Goal: Task Accomplishment & Management: Complete application form

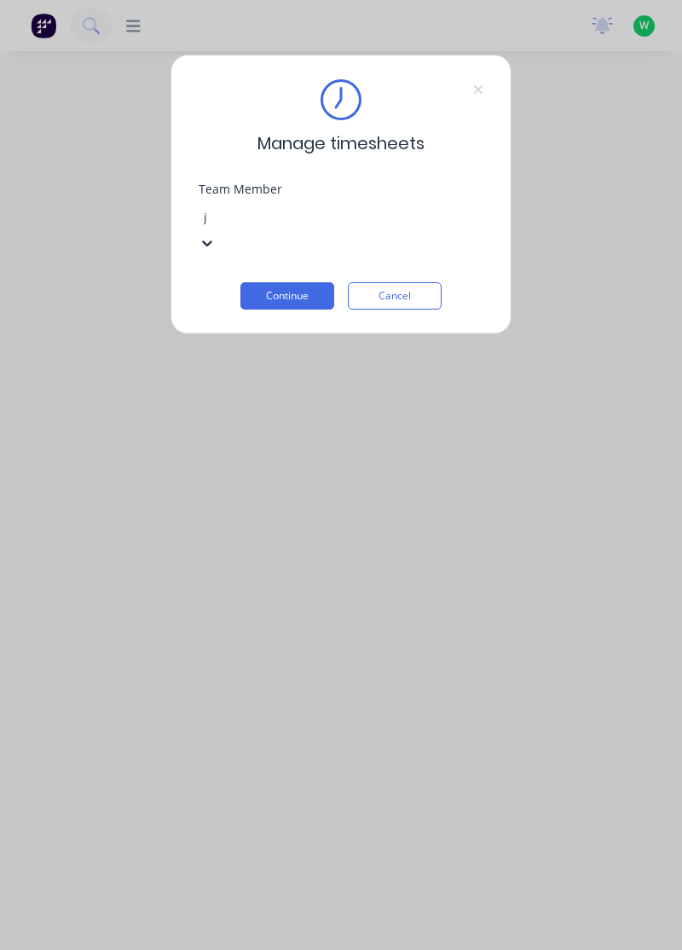
type input "j"
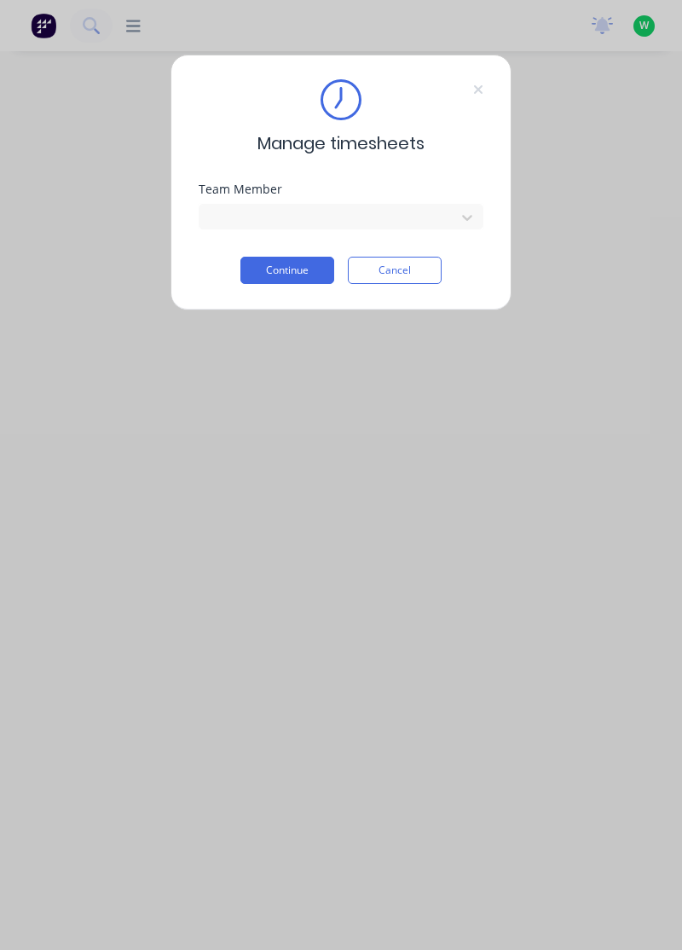
click at [285, 273] on button "Continue" at bounding box center [287, 270] width 94 height 27
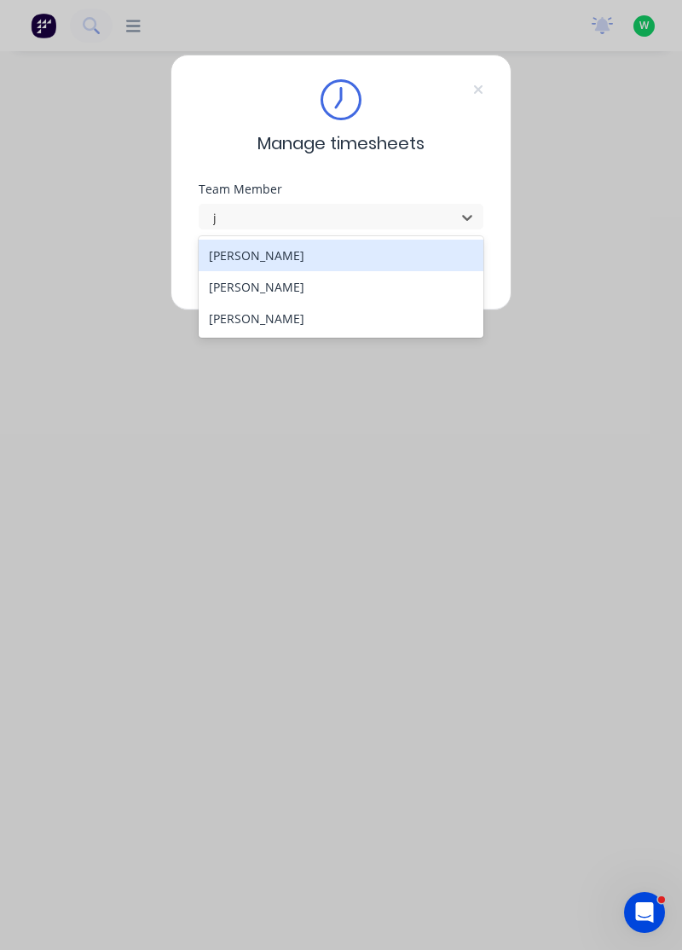
click at [261, 287] on div "[PERSON_NAME]" at bounding box center [342, 287] width 286 height 32
type input "j"
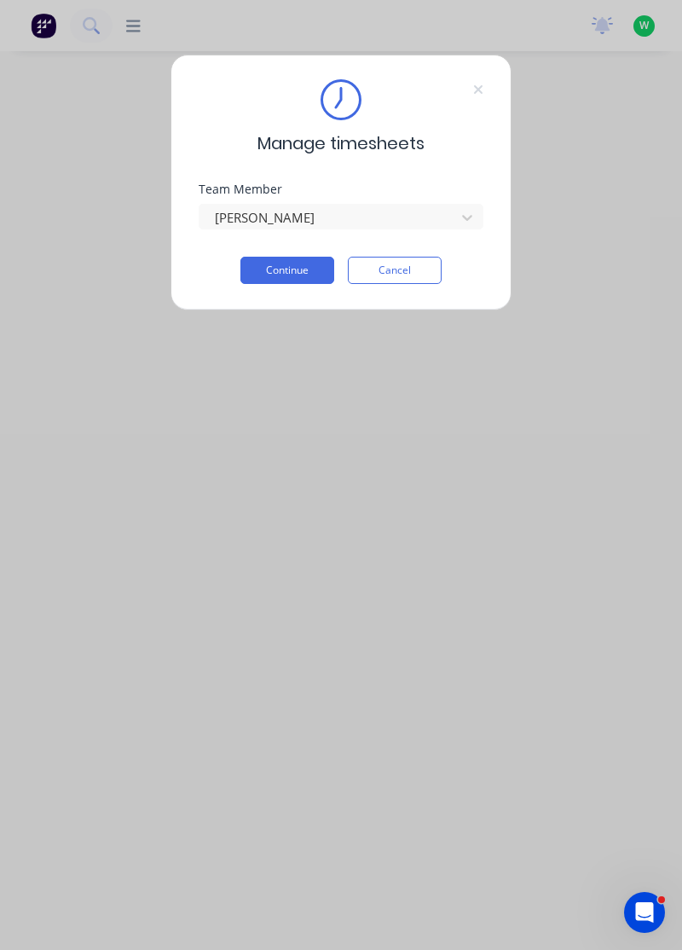
click at [286, 274] on button "Continue" at bounding box center [287, 270] width 94 height 27
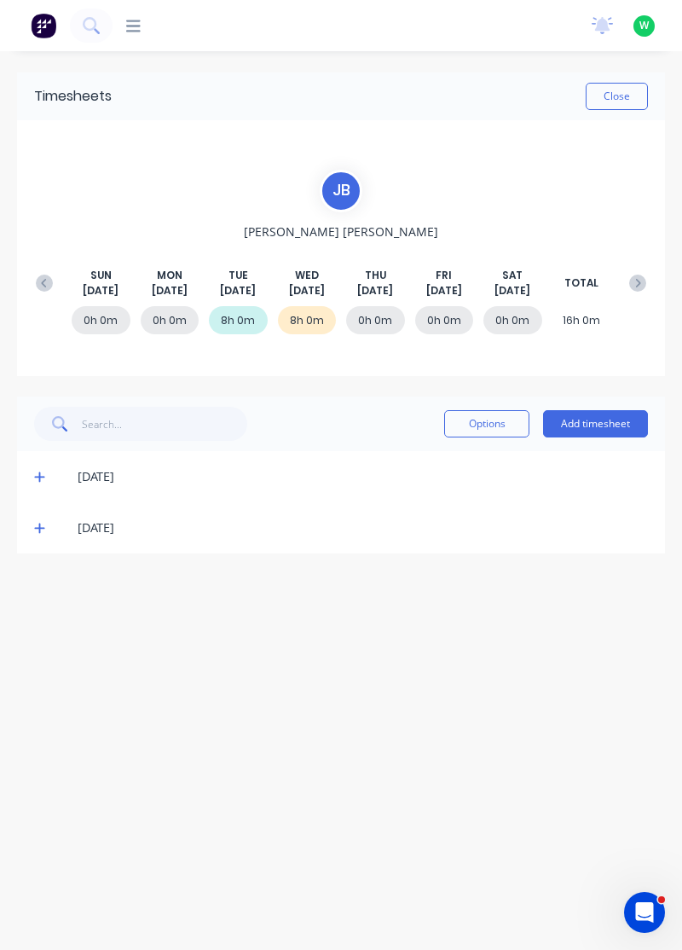
click at [597, 416] on button "Add timesheet" at bounding box center [595, 423] width 105 height 27
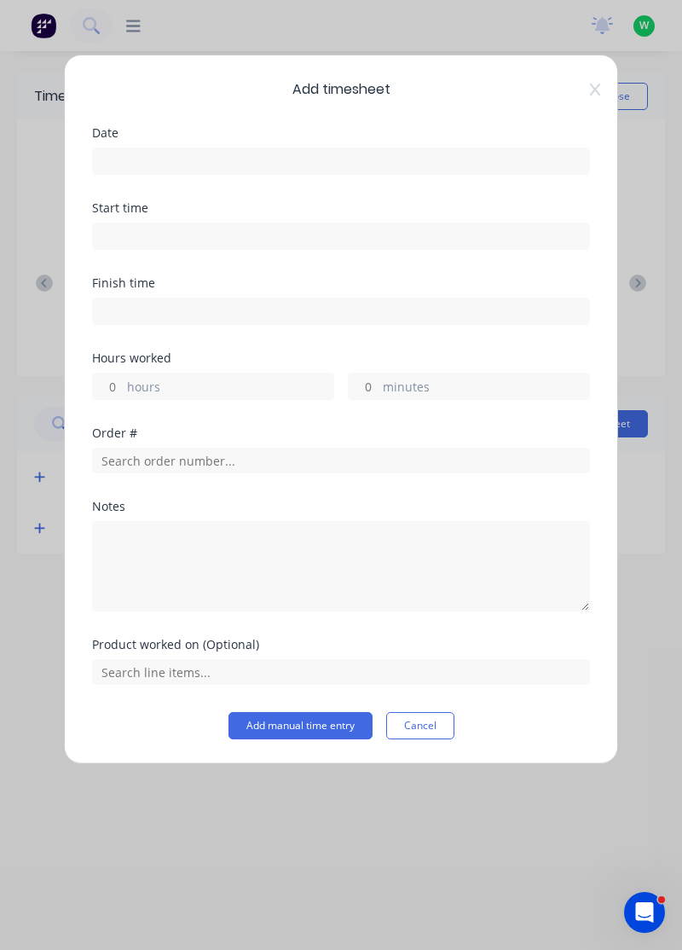
click at [213, 394] on label "hours" at bounding box center [230, 388] width 206 height 21
click at [123, 394] on input "hours" at bounding box center [108, 386] width 30 height 26
type input "8"
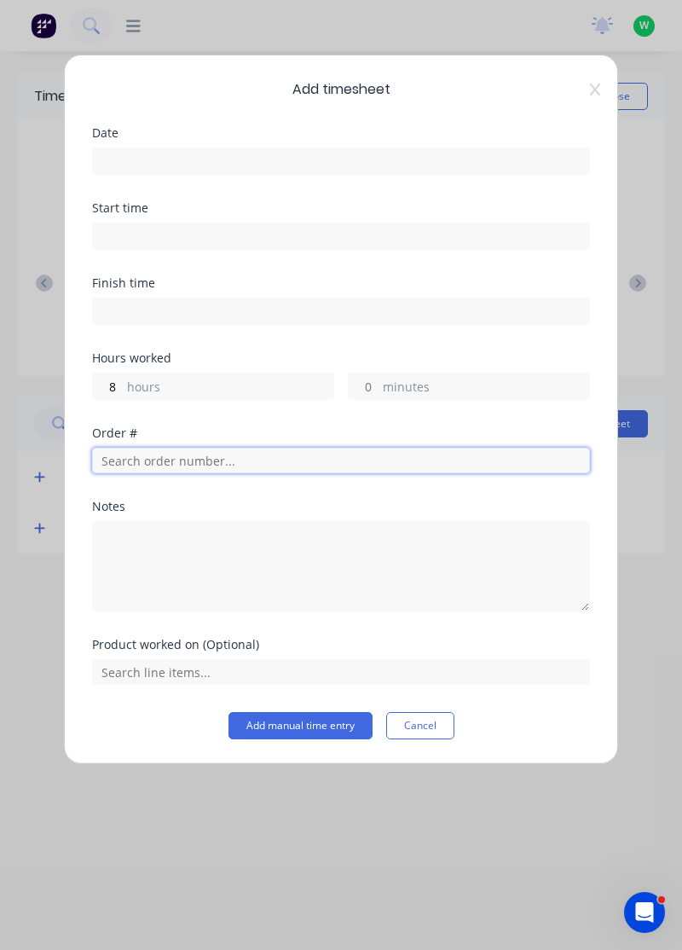
click at [232, 463] on input "text" at bounding box center [341, 460] width 498 height 26
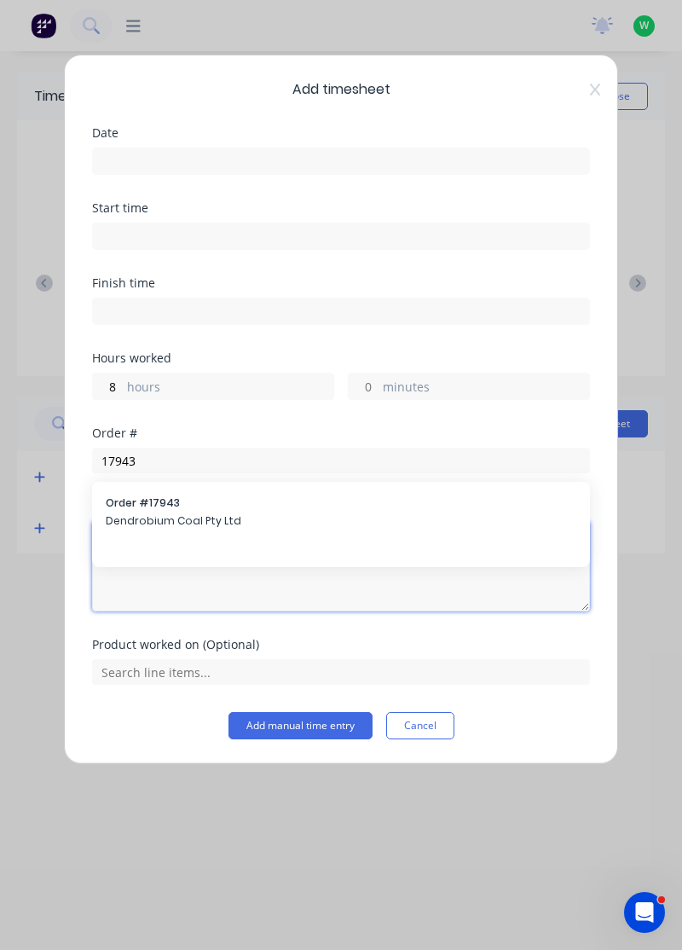
click at [208, 528] on textarea at bounding box center [341, 566] width 498 height 90
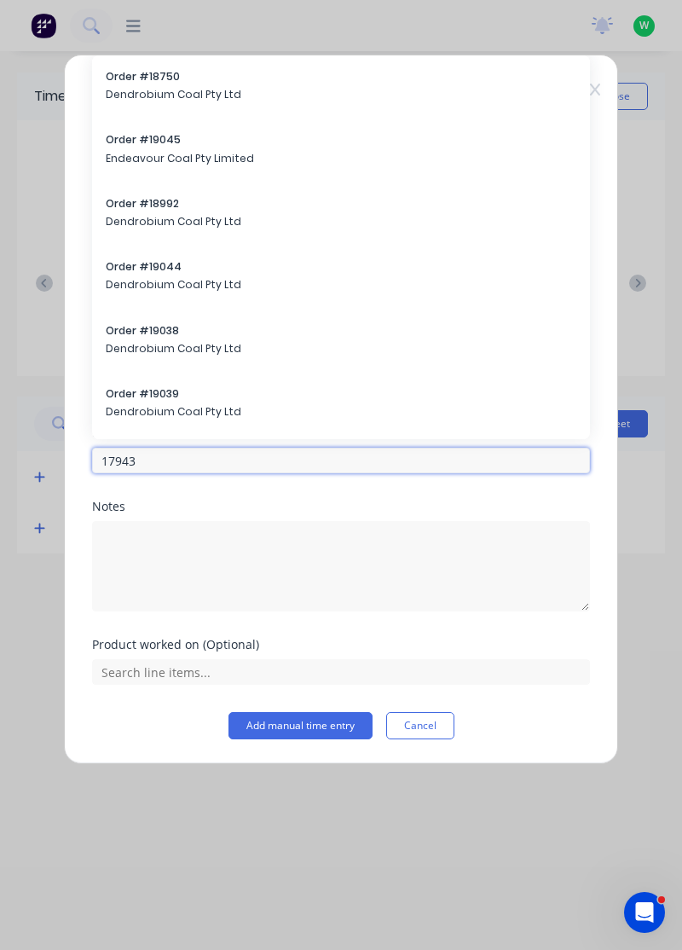
click at [239, 462] on input "17943" at bounding box center [341, 460] width 498 height 26
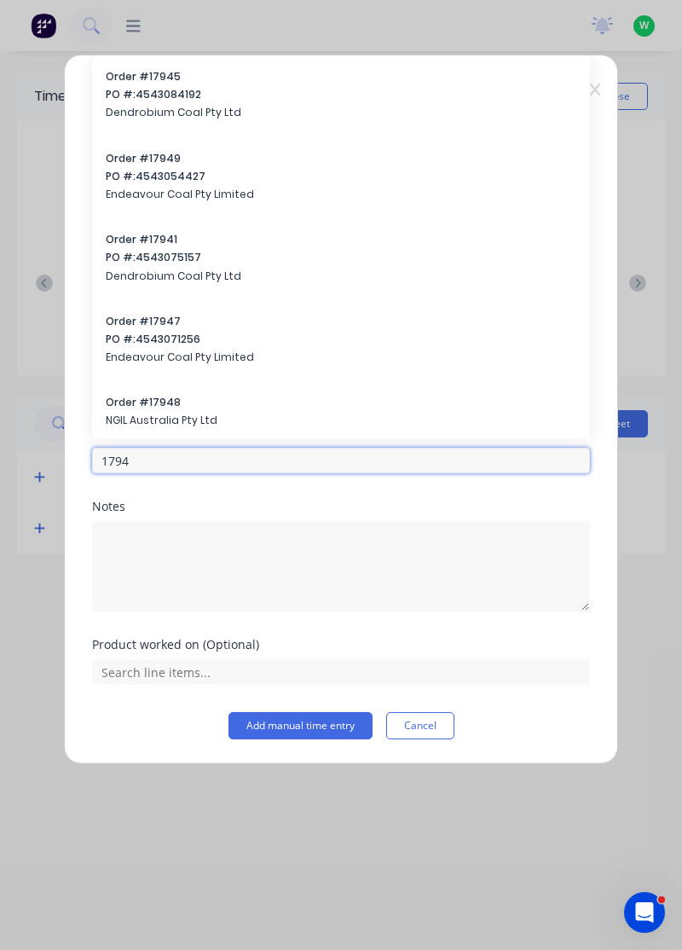
type input "17943"
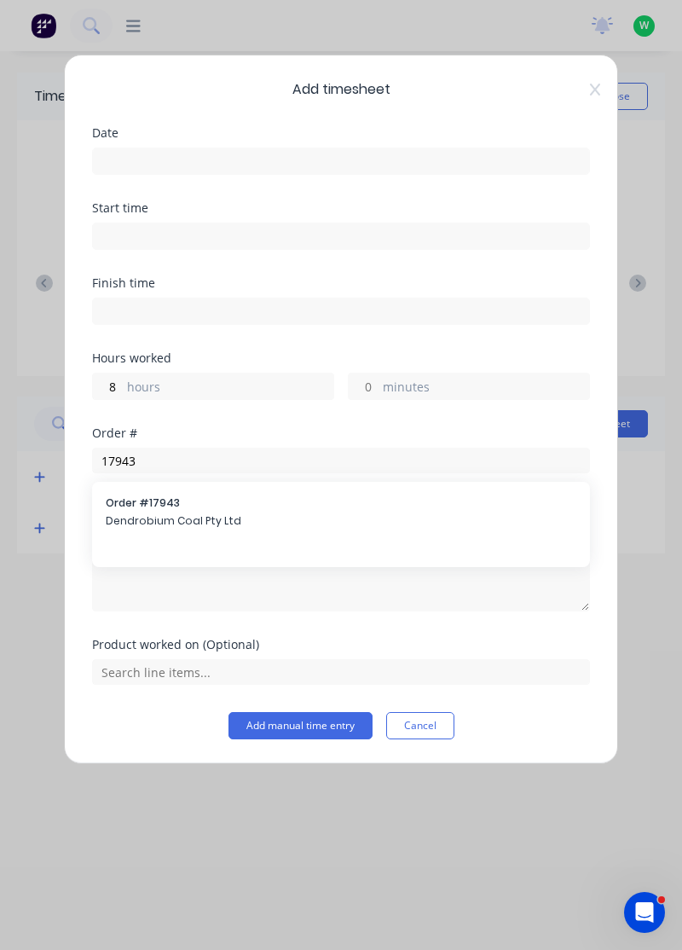
click at [217, 524] on span "Dendrobium Coal Pty Ltd" at bounding box center [341, 520] width 471 height 15
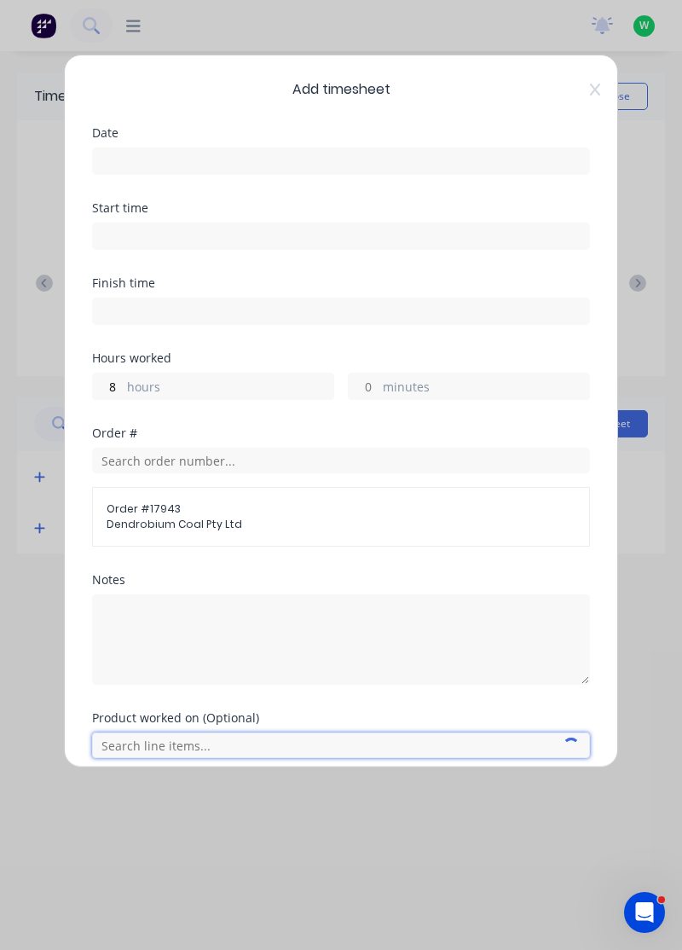
click at [199, 733] on input "text" at bounding box center [341, 745] width 498 height 26
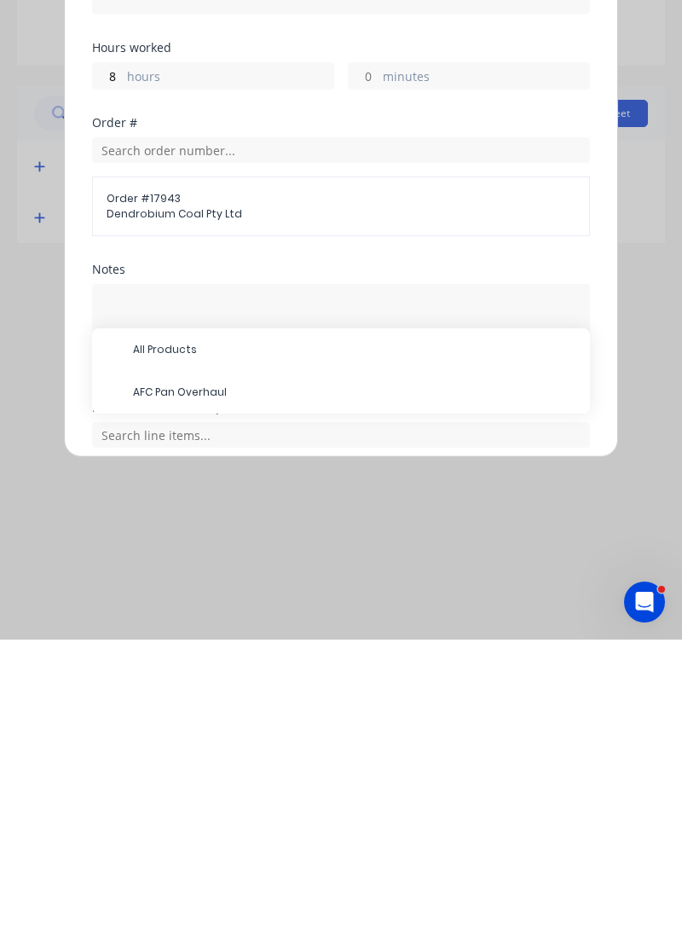
click at [189, 702] on span "AFC Pan Overhaul" at bounding box center [354, 702] width 443 height 15
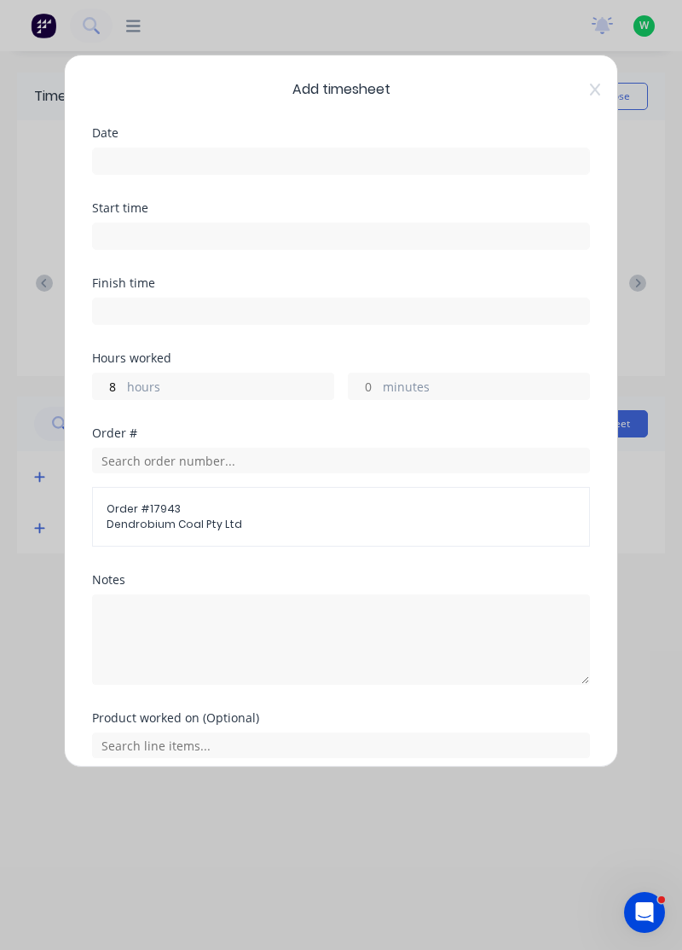
scroll to position [124, 0]
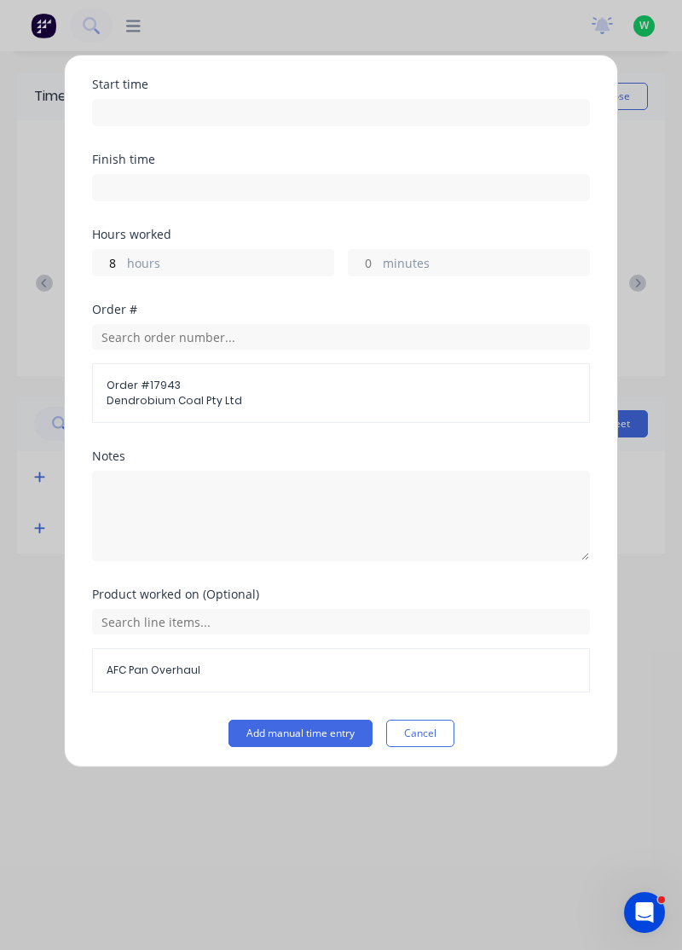
click at [312, 733] on button "Add manual time entry" at bounding box center [300, 732] width 144 height 27
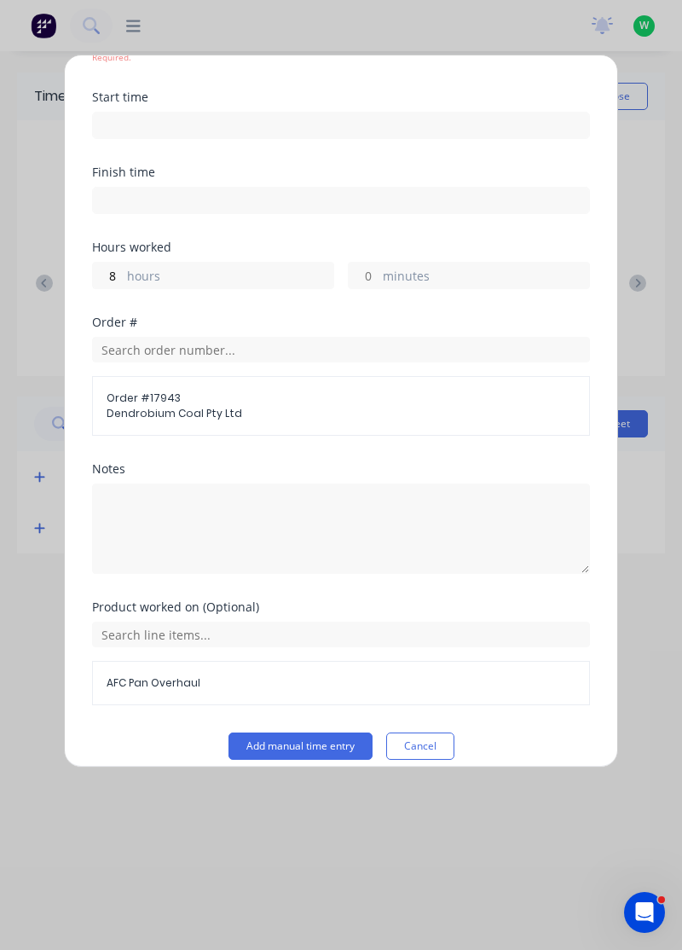
click at [302, 745] on button "Add manual time entry" at bounding box center [300, 745] width 144 height 27
click at [283, 765] on div "Add timesheet Date Required. Start time Finish time Hours worked 8 hours minute…" at bounding box center [341, 411] width 554 height 713
click at [302, 752] on button "Add manual time entry" at bounding box center [300, 745] width 144 height 27
click at [276, 764] on div "Add timesheet Date Required. Start time Finish time Hours worked 8 hours minute…" at bounding box center [341, 411] width 554 height 713
click at [298, 736] on button "Add manual time entry" at bounding box center [300, 745] width 144 height 27
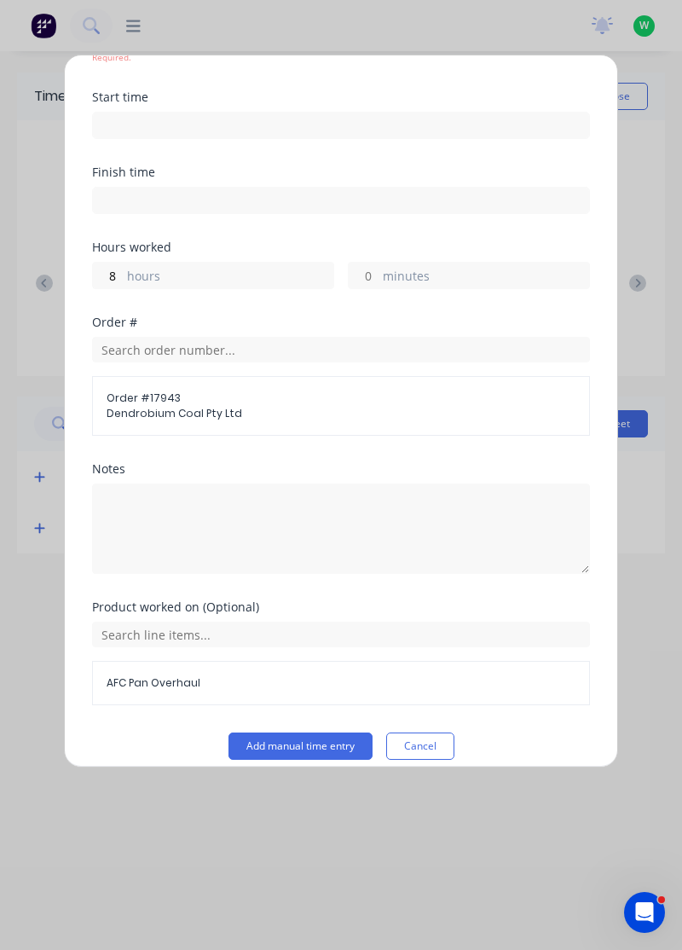
click at [314, 752] on button "Add manual time entry" at bounding box center [300, 745] width 144 height 27
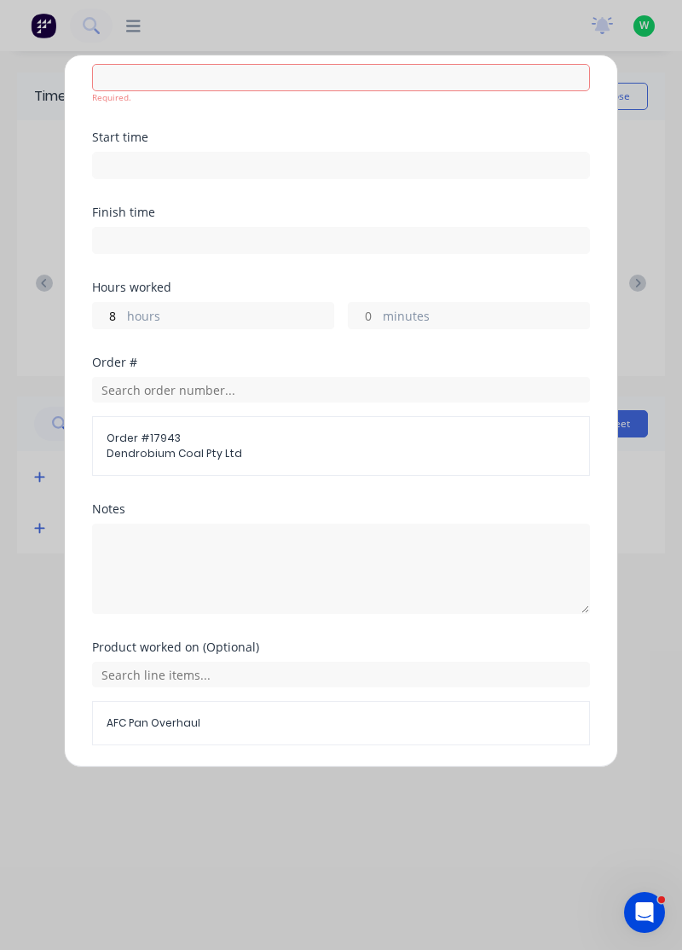
scroll to position [0, 0]
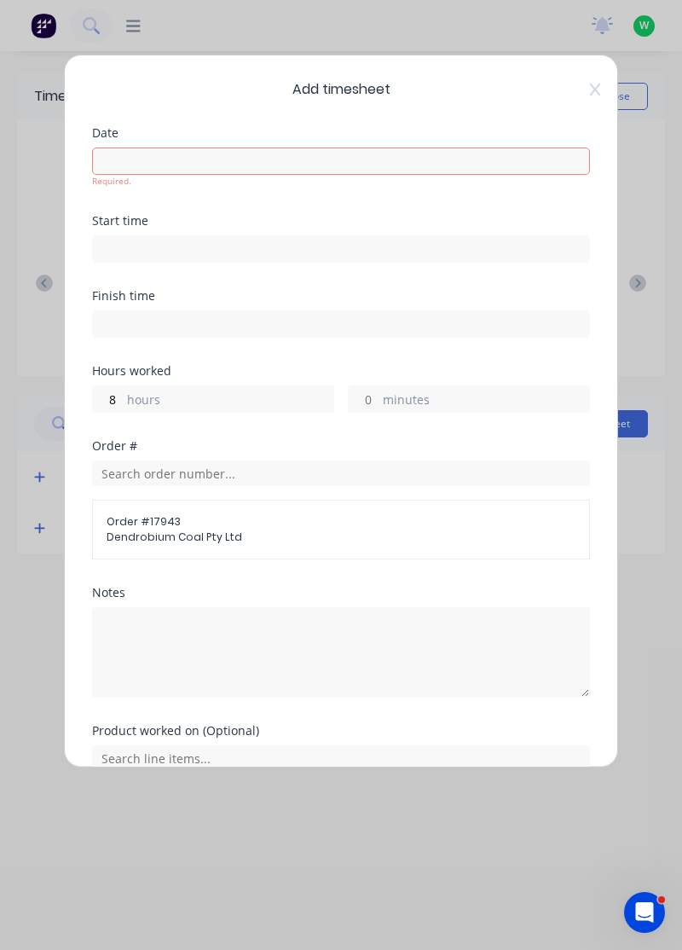
click at [234, 159] on input at bounding box center [341, 161] width 496 height 26
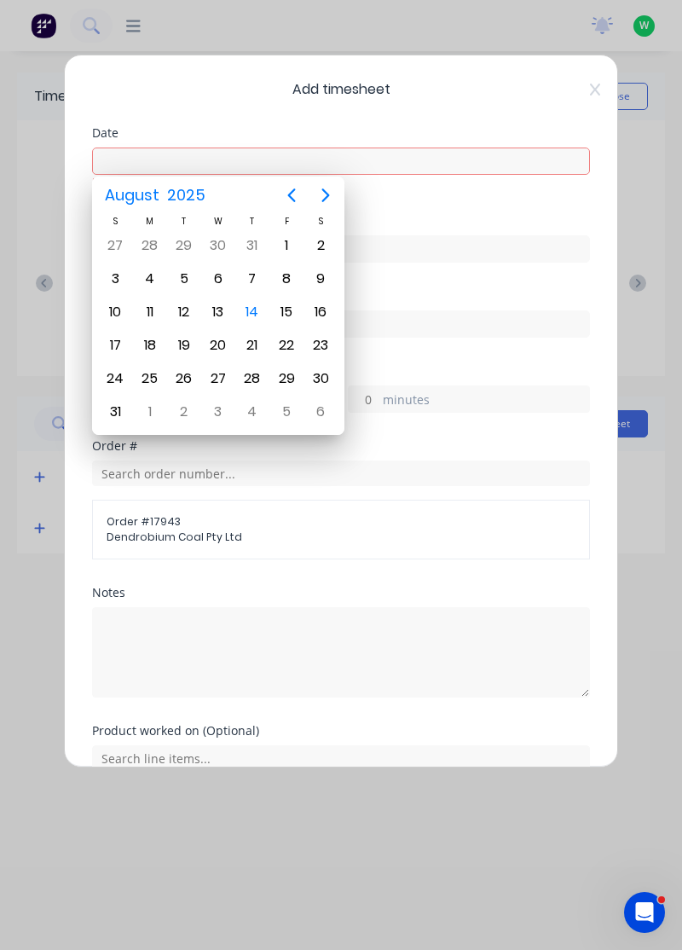
click at [260, 325] on div "14" at bounding box center [252, 312] width 34 height 32
type input "[DATE]"
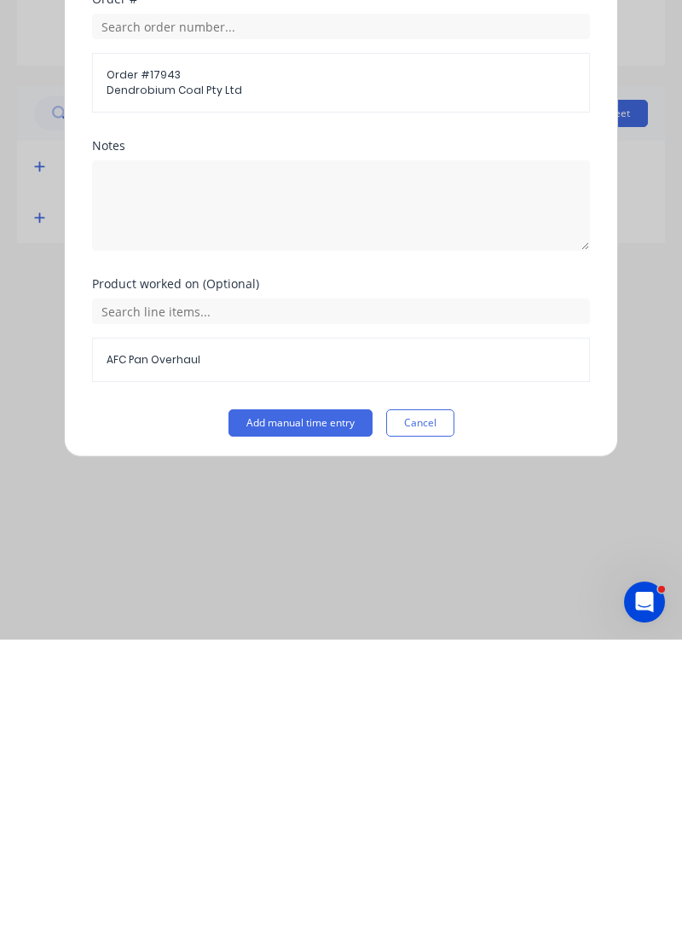
scroll to position [63, 0]
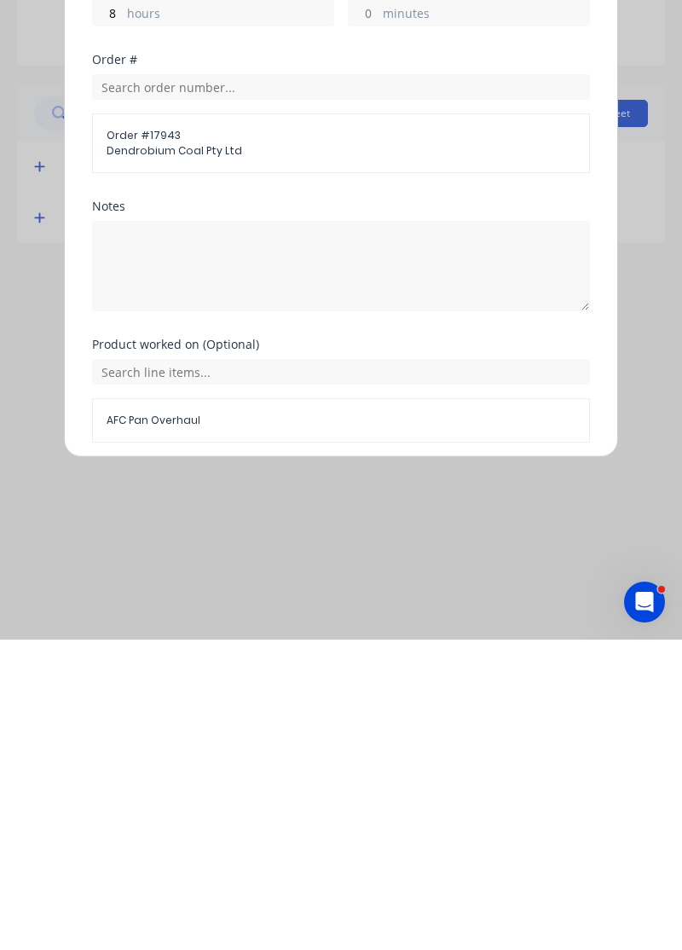
click at [311, 794] on button "Add manual time entry" at bounding box center [300, 793] width 144 height 27
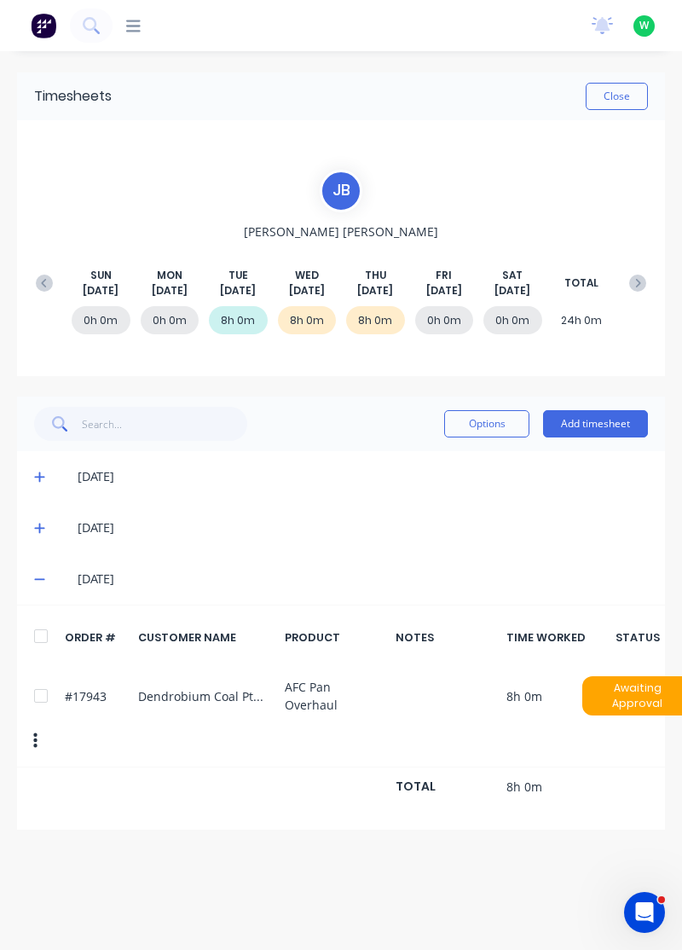
click at [24, 706] on div "#17943 Dendrobium Coal Pty Ltd AFC Pan Overhaul 8h 0m Awaiting Approval" at bounding box center [341, 715] width 648 height 101
